Goal: Task Accomplishment & Management: Use online tool/utility

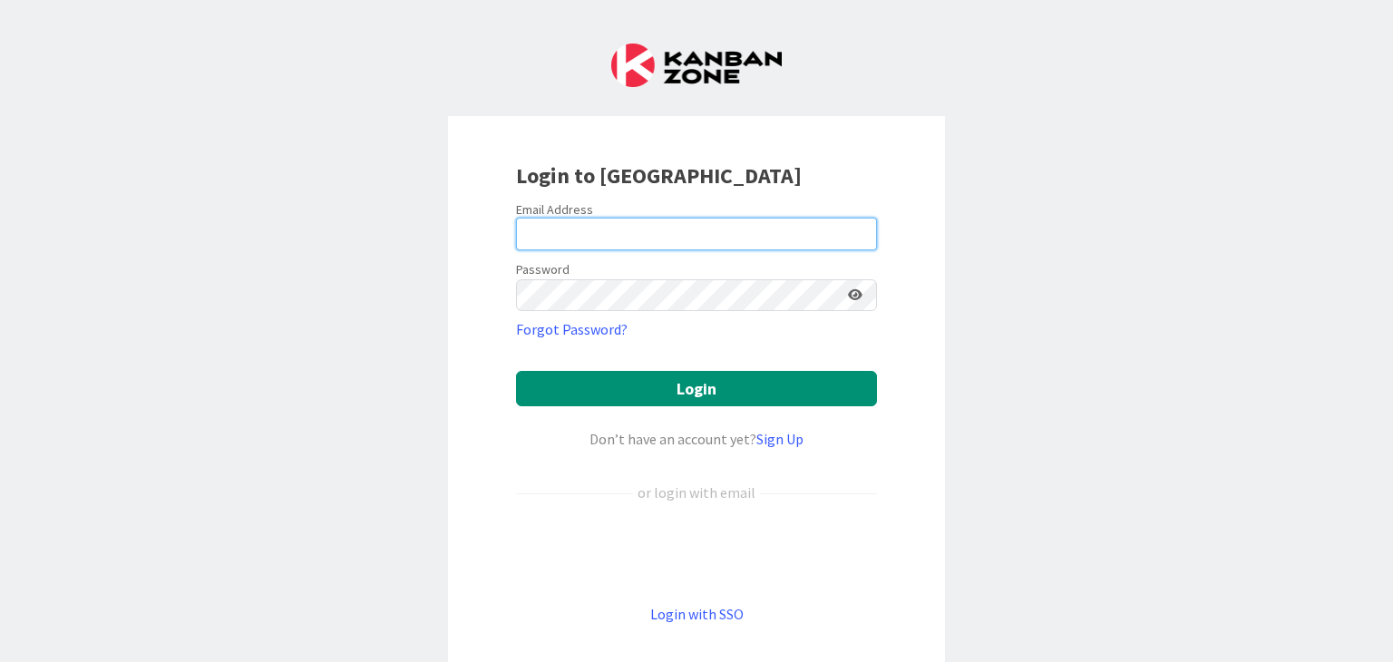
click at [559, 236] on input "email" at bounding box center [696, 234] width 361 height 33
type input "[PERSON_NAME][EMAIL_ADDRESS][DOMAIN_NAME]"
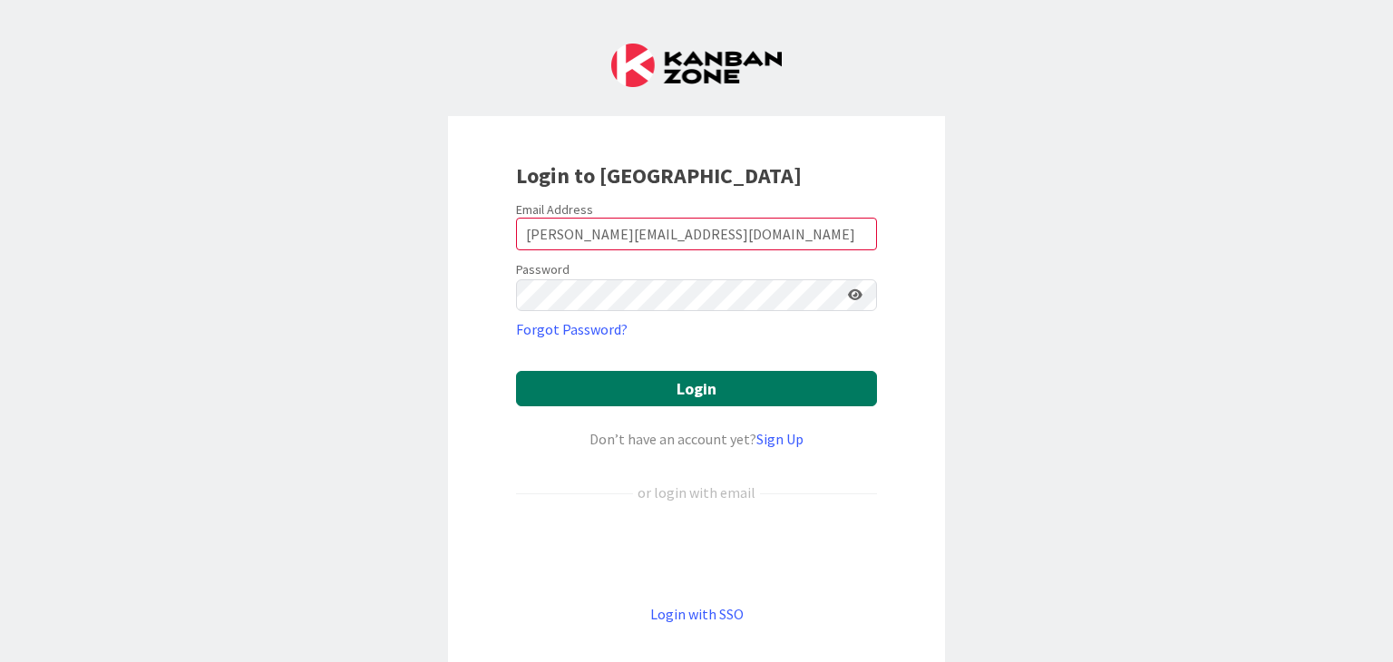
click at [658, 381] on button "Login" at bounding box center [696, 388] width 361 height 35
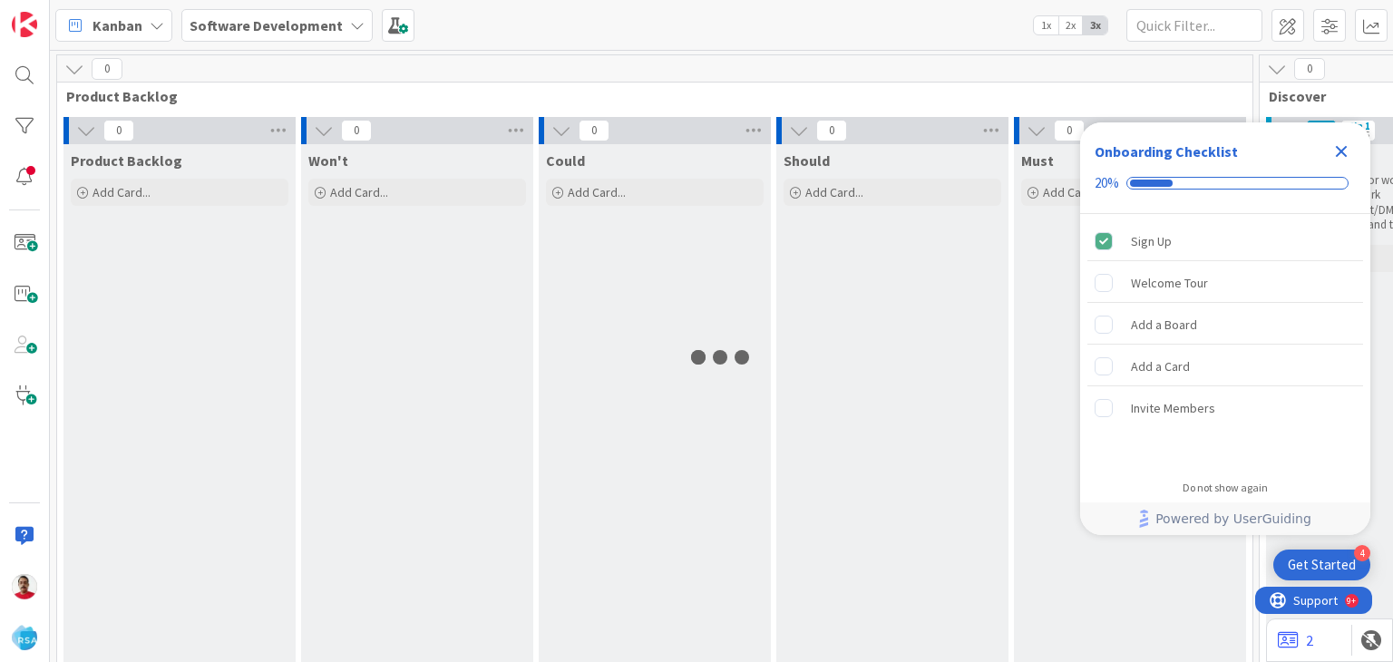
click at [1339, 151] on icon "Close Checklist" at bounding box center [1342, 152] width 22 height 22
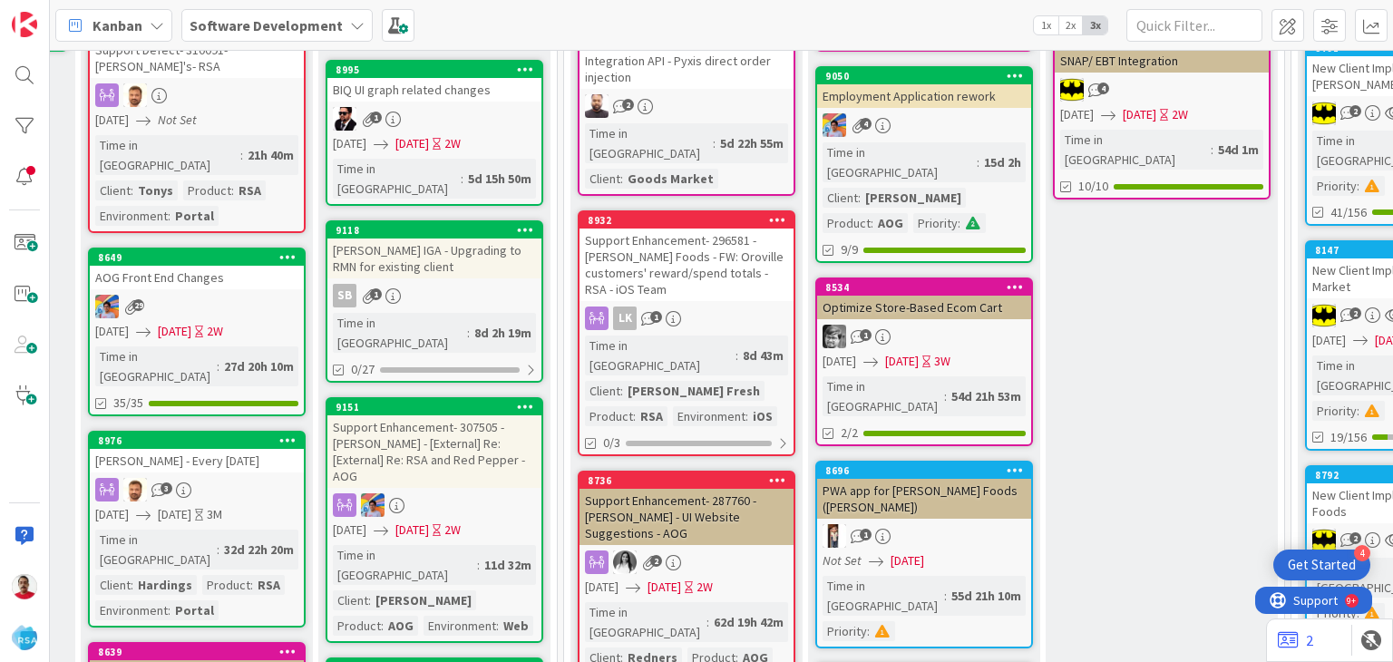
scroll to position [454, 2403]
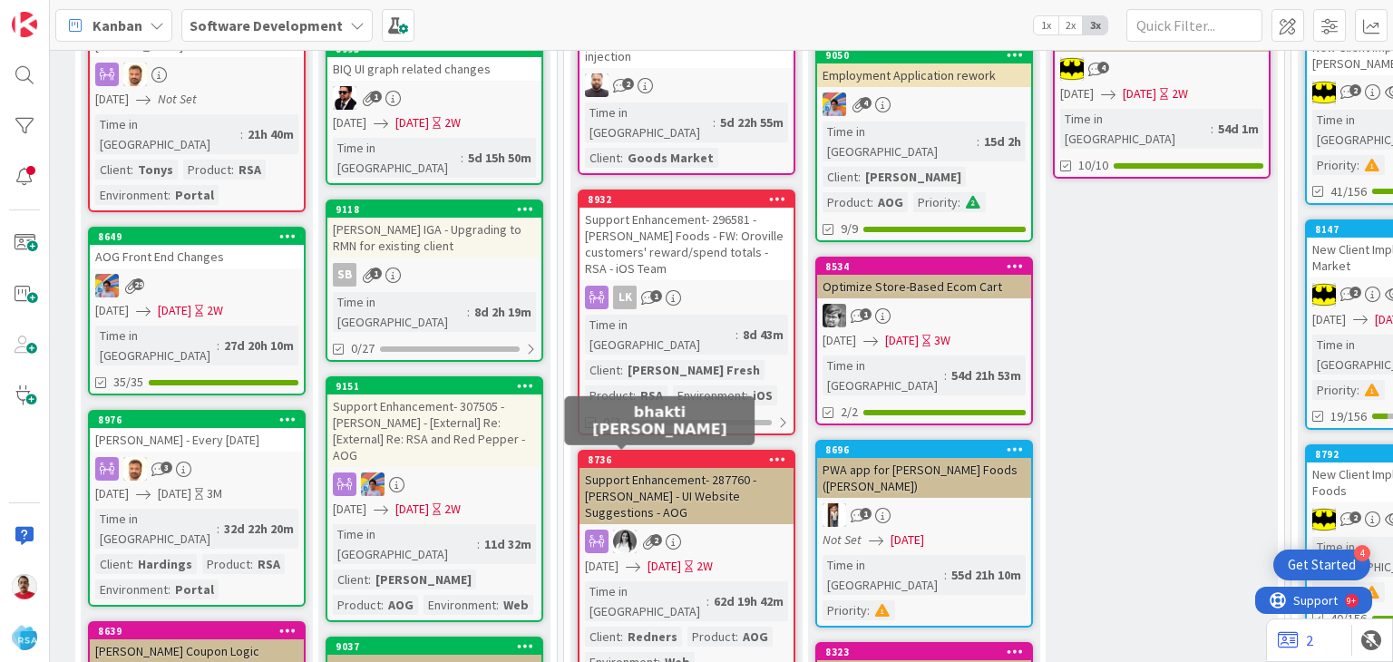
click at [620, 530] on img at bounding box center [625, 542] width 24 height 24
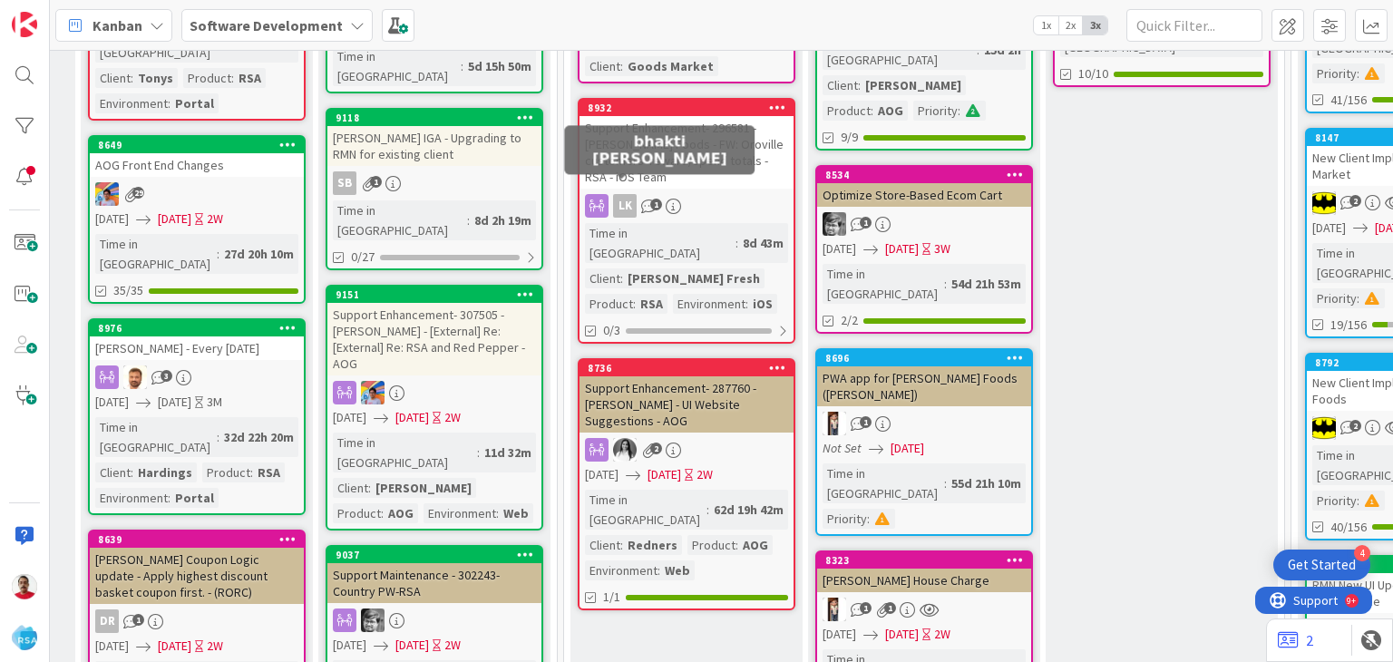
scroll to position [726, 2403]
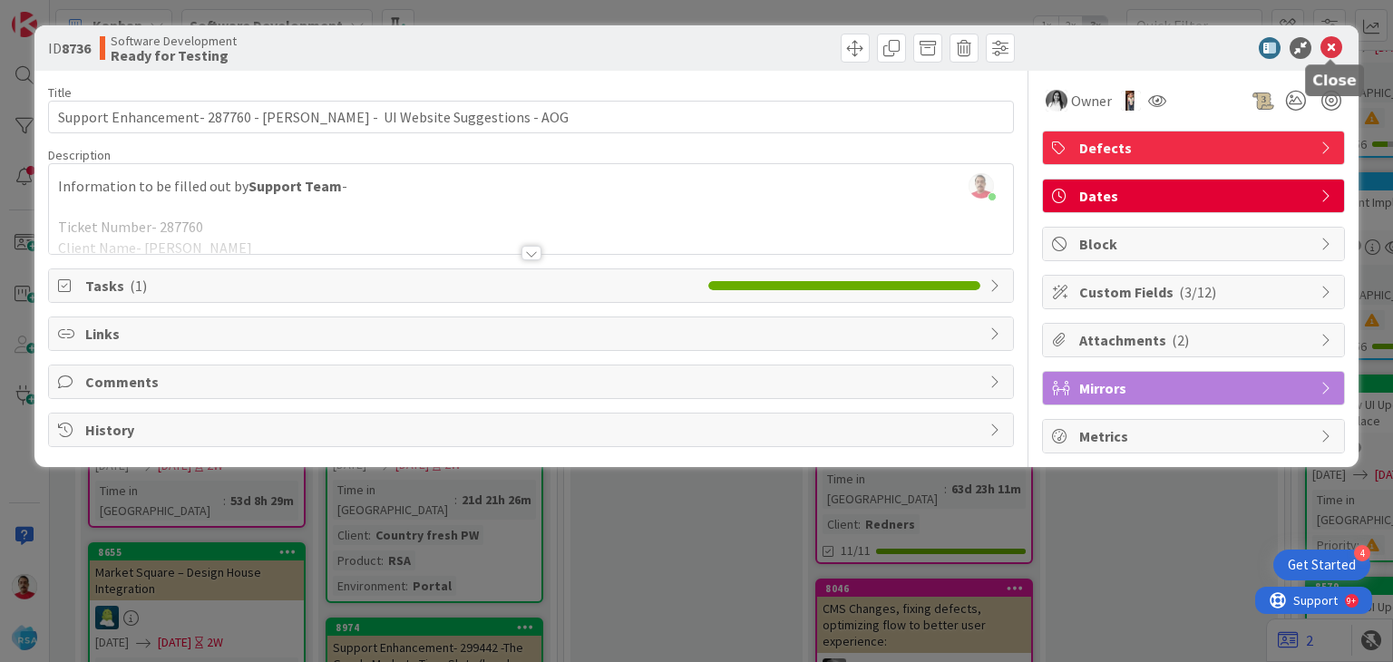
click at [1335, 48] on icon at bounding box center [1332, 48] width 22 height 22
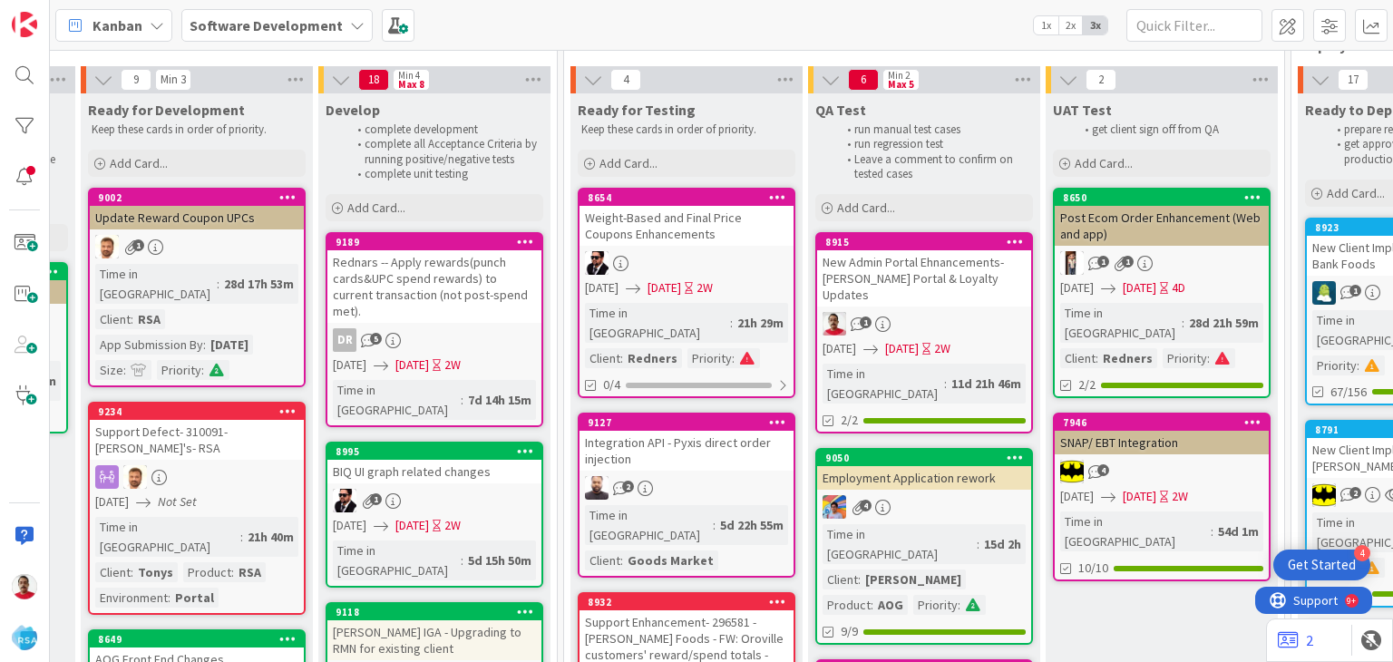
scroll to position [0, 2403]
